Goal: Ask a question

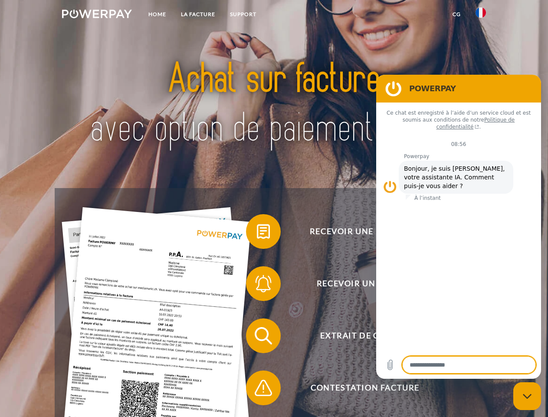
click at [97, 15] on img at bounding box center [97, 14] width 70 height 9
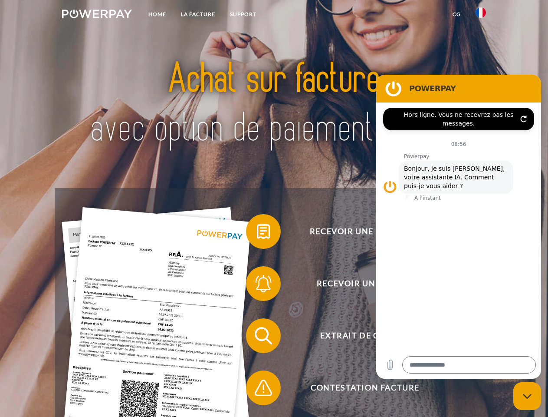
click at [481, 15] on img at bounding box center [481, 12] width 10 height 10
click at [456, 14] on link "CG" at bounding box center [456, 15] width 23 height 16
click at [257, 233] on span at bounding box center [250, 231] width 43 height 43
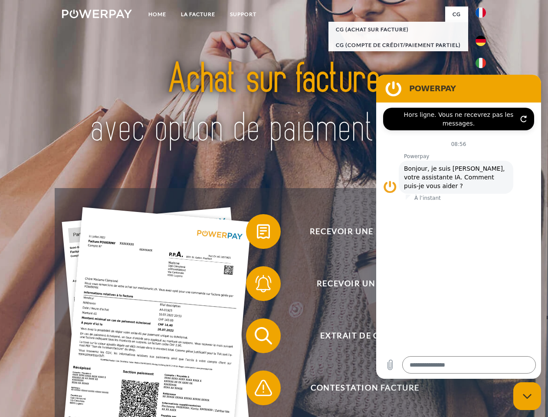
click at [257, 285] on span at bounding box center [250, 283] width 43 height 43
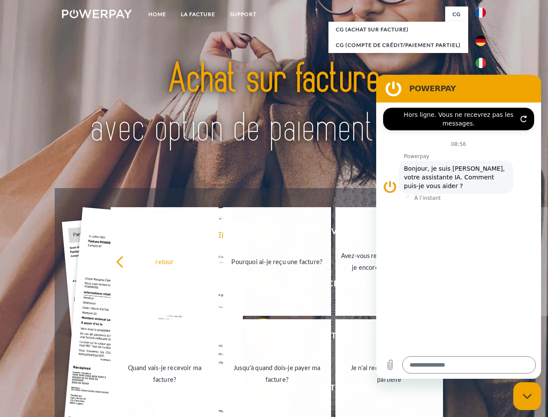
click at [257, 337] on link "Jusqu'à quand dois-je payer ma facture?" at bounding box center [277, 373] width 108 height 108
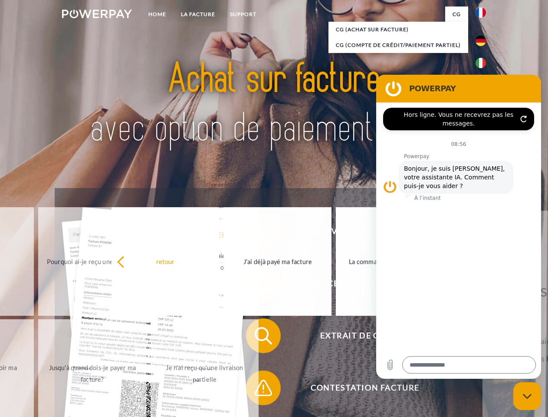
click at [257, 389] on span at bounding box center [250, 387] width 43 height 43
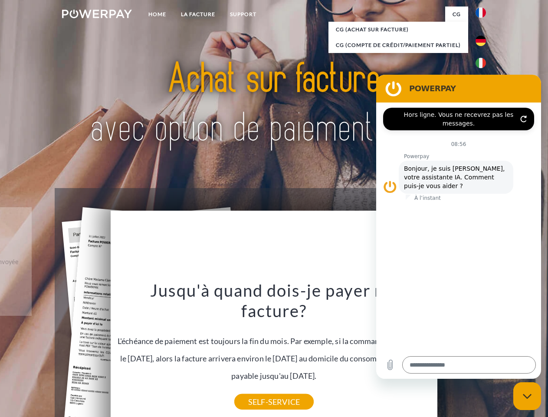
click at [527, 396] on icon "Fermer la fenêtre de messagerie" at bounding box center [527, 396] width 9 height 6
type textarea "*"
